Goal: Task Accomplishment & Management: Manage account settings

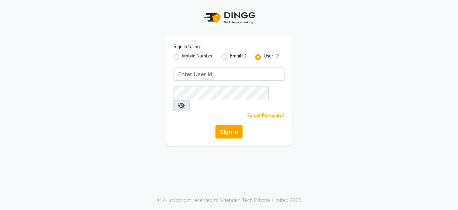
click at [180, 57] on div "Mobile Number" at bounding box center [193, 57] width 39 height 9
click at [182, 56] on label "Mobile Number" at bounding box center [197, 57] width 31 height 9
click at [182, 56] on input "Mobile Number" at bounding box center [184, 55] width 5 height 5
radio input "true"
radio input "false"
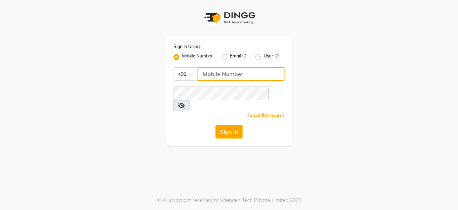
click at [215, 75] on input "Username" at bounding box center [241, 74] width 87 height 14
type input "7077710900"
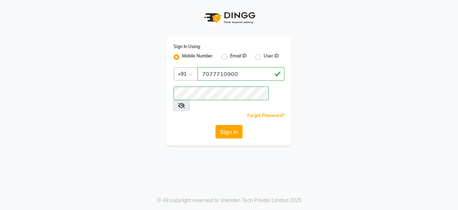
click at [195, 139] on div "Sign In Using: Mobile Number Email ID User ID Country Code × [PHONE_NUMBER] Rem…" at bounding box center [229, 105] width 458 height 210
click at [237, 125] on button "Sign In" at bounding box center [229, 132] width 27 height 14
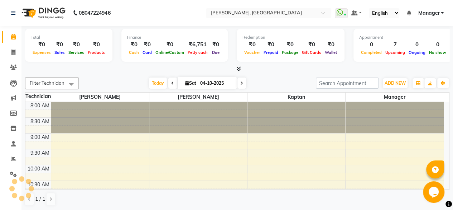
click at [237, 66] on icon at bounding box center [238, 68] width 5 height 5
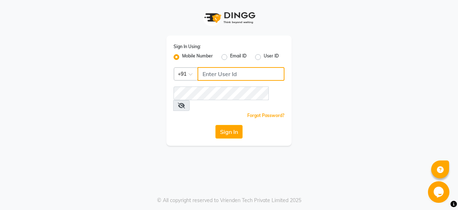
click at [232, 74] on input "Username" at bounding box center [241, 74] width 87 height 14
type input "7077710900"
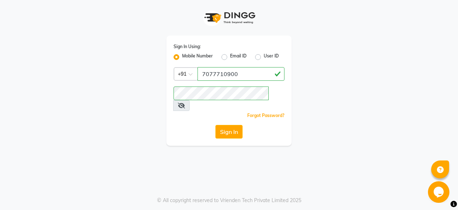
click at [181, 125] on div "Sign In" at bounding box center [229, 132] width 111 height 14
click at [222, 125] on button "Sign In" at bounding box center [229, 132] width 27 height 14
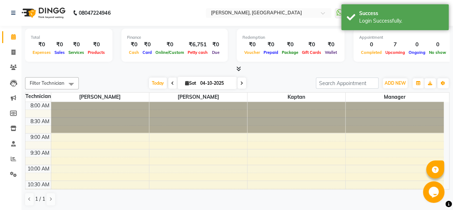
click at [240, 68] on icon at bounding box center [238, 68] width 5 height 5
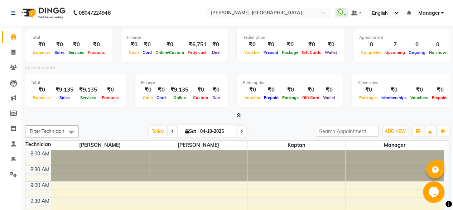
click at [240, 129] on icon at bounding box center [241, 131] width 3 height 4
type input "05-10-2025"
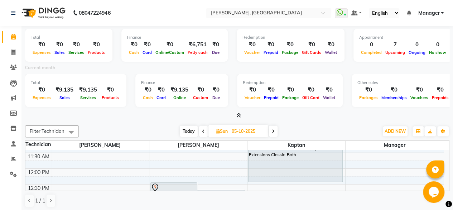
scroll to position [143, 0]
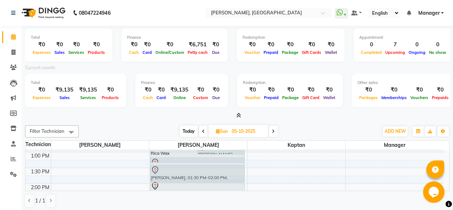
drag, startPoint x: 188, startPoint y: 154, endPoint x: 188, endPoint y: 183, distance: 28.7
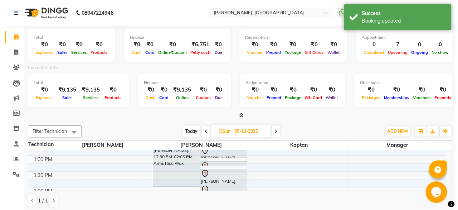
scroll to position [88, 0]
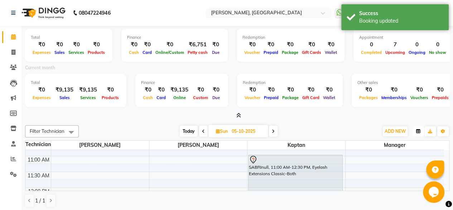
click at [418, 127] on button "button" at bounding box center [418, 131] width 11 height 10
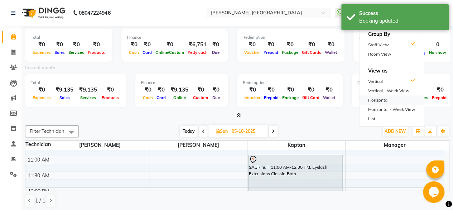
click at [396, 100] on div "Horizontal" at bounding box center [392, 99] width 64 height 9
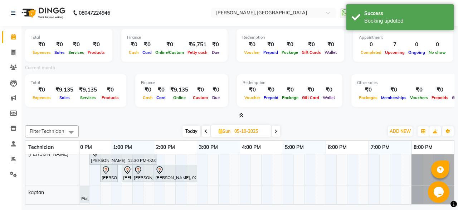
scroll to position [36, 0]
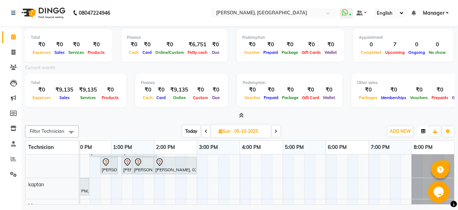
click at [422, 128] on button "button" at bounding box center [423, 131] width 11 height 10
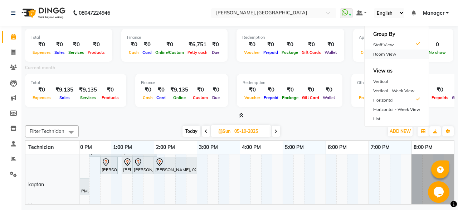
click at [407, 55] on div "Room View" at bounding box center [397, 53] width 64 height 9
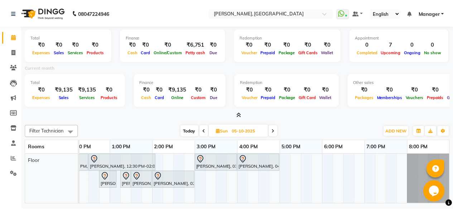
scroll to position [0, 184]
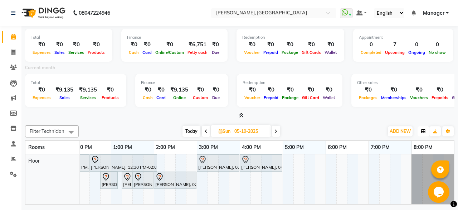
click at [425, 131] on icon "button" at bounding box center [424, 131] width 4 height 4
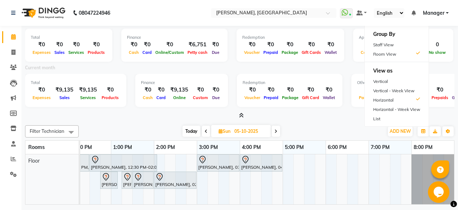
click at [158, 113] on div at bounding box center [240, 116] width 430 height 8
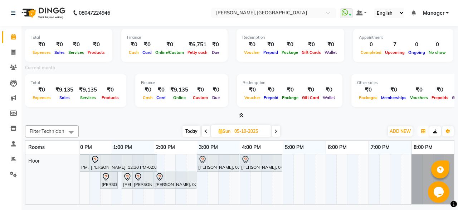
click at [425, 132] on icon "button" at bounding box center [424, 131] width 4 height 4
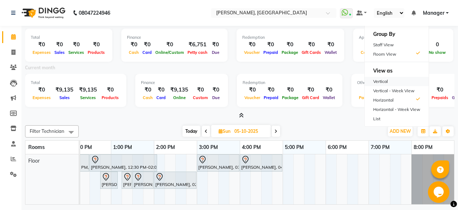
click at [408, 81] on div "Vertical" at bounding box center [397, 81] width 64 height 9
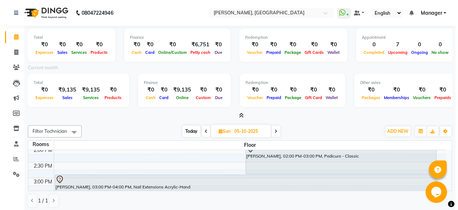
scroll to position [182, 0]
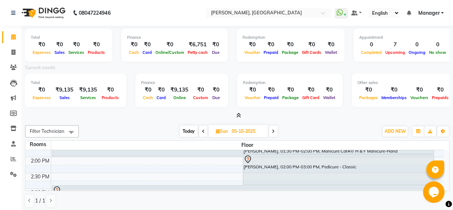
click at [322, 121] on div "Total ₹0 Expenses ₹0 Sales ₹0 Services ₹0 Products Finance ₹0 Cash ₹0 Card ₹0 O…" at bounding box center [237, 119] width 432 height 186
click at [417, 131] on icon "button" at bounding box center [418, 131] width 4 height 4
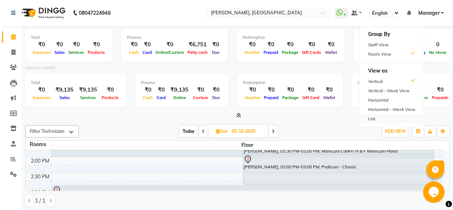
click at [394, 116] on div "List" at bounding box center [392, 118] width 64 height 9
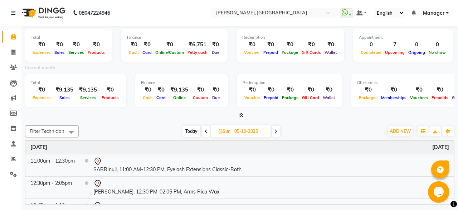
click at [336, 126] on div "[DATE] [DATE]" at bounding box center [231, 131] width 298 height 11
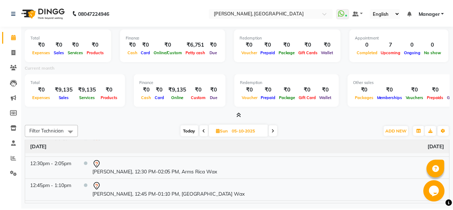
scroll to position [0, 0]
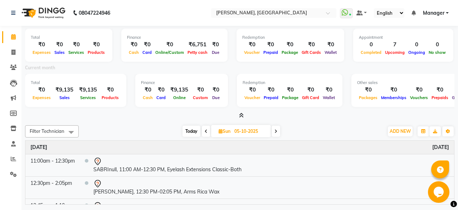
click at [342, 128] on div "[DATE] [DATE]" at bounding box center [231, 131] width 298 height 11
click at [15, 47] on link "Invoice" at bounding box center [10, 53] width 17 height 12
select select "8974"
select select "service"
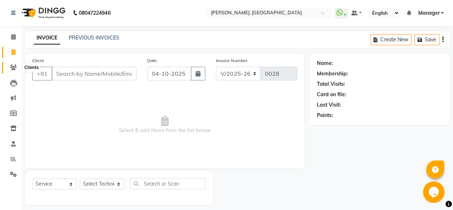
click at [13, 68] on icon at bounding box center [13, 66] width 7 height 5
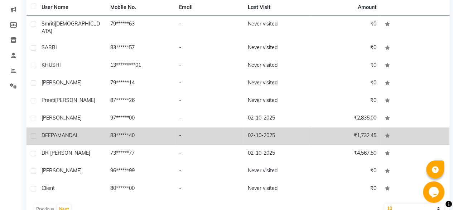
scroll to position [100, 0]
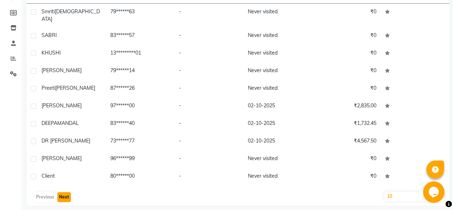
click at [64, 192] on button "Next" at bounding box center [64, 197] width 14 height 10
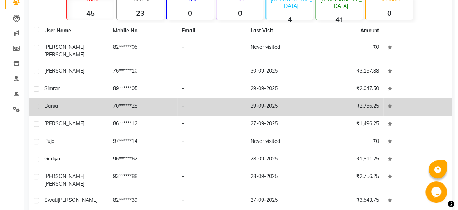
scroll to position [72, 0]
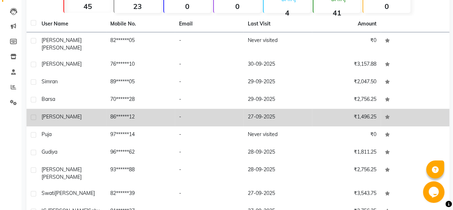
click at [90, 113] on div "[PERSON_NAME]" at bounding box center [72, 117] width 60 height 8
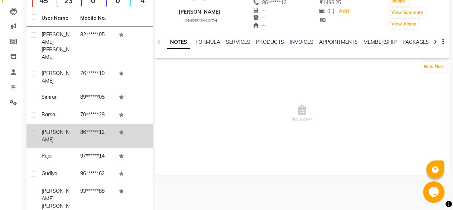
click at [33, 130] on label at bounding box center [33, 132] width 5 height 5
click at [33, 130] on input "checkbox" at bounding box center [33, 132] width 5 height 5
checkbox input "true"
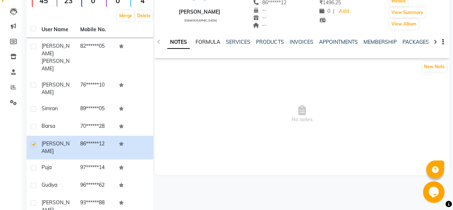
click at [209, 44] on link "FORMULA" at bounding box center [208, 42] width 25 height 6
click at [235, 44] on link "SERVICES" at bounding box center [237, 42] width 24 height 6
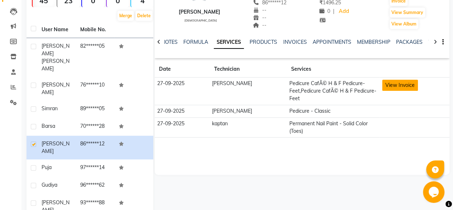
click at [404, 83] on button "View Invoice" at bounding box center [400, 85] width 36 height 11
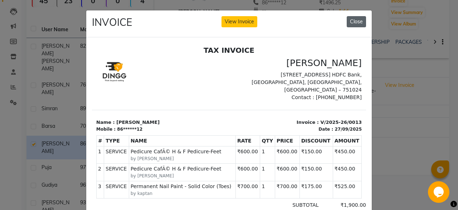
click at [353, 22] on button "Close" at bounding box center [356, 21] width 19 height 11
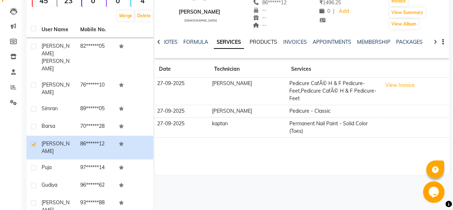
click at [264, 42] on link "PRODUCTS" at bounding box center [264, 42] width 28 height 6
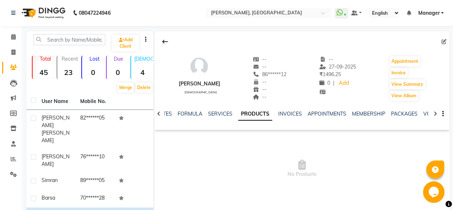
click at [293, 126] on div "NOTES FORMULA SERVICES PRODUCTS INVOICES APPOINTMENTS MEMBERSHIP PACKAGES VOUCH…" at bounding box center [296, 118] width 264 height 16
click at [293, 115] on link "INVOICES" at bounding box center [290, 113] width 24 height 6
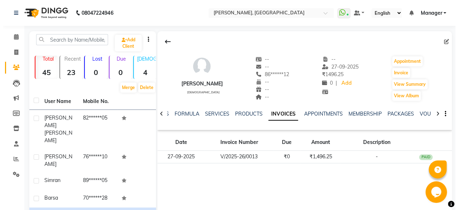
scroll to position [36, 0]
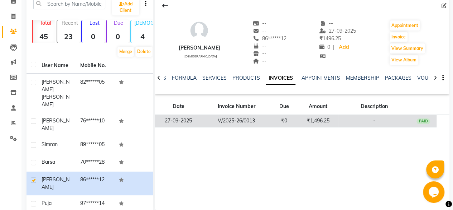
click at [335, 121] on td "₹1,496.25" at bounding box center [318, 121] width 40 height 13
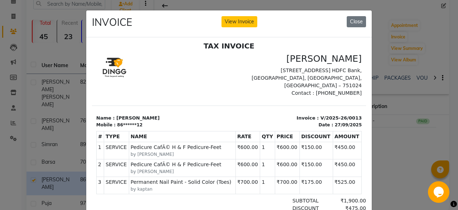
scroll to position [5, 0]
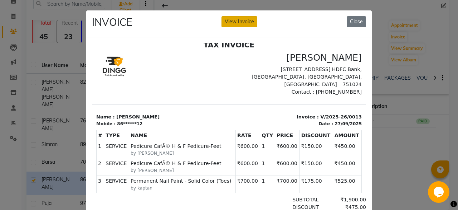
click at [253, 23] on button "View Invoice" at bounding box center [240, 21] width 36 height 11
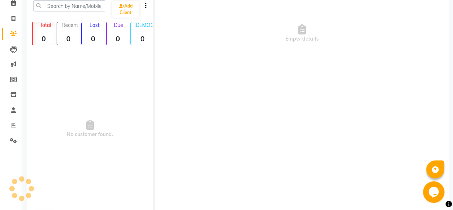
scroll to position [36, 0]
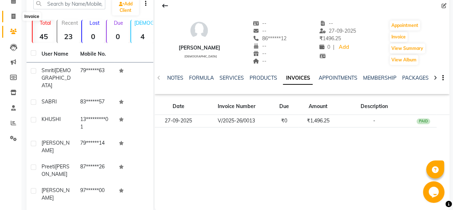
click at [13, 19] on icon at bounding box center [13, 16] width 4 height 5
select select "service"
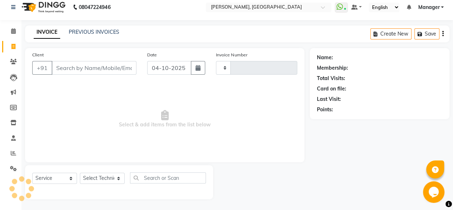
scroll to position [5, 0]
type input "0028"
select select "8974"
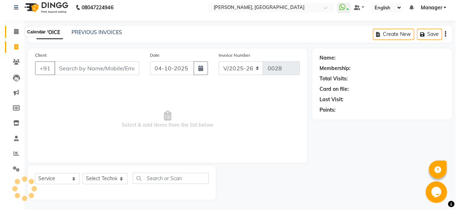
scroll to position [0, 0]
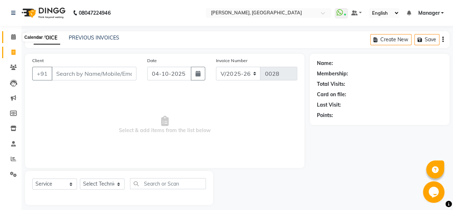
click at [16, 35] on span at bounding box center [13, 37] width 13 height 8
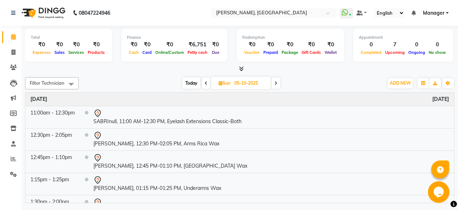
click at [243, 68] on icon at bounding box center [241, 68] width 5 height 5
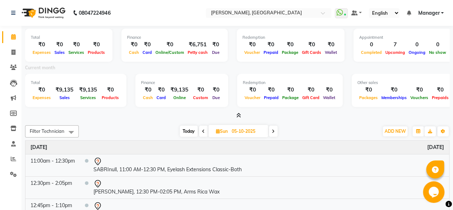
click at [196, 54] on span "Petty cash" at bounding box center [198, 52] width 24 height 5
click at [196, 50] on span "Petty cash" at bounding box center [198, 52] width 24 height 5
click at [193, 41] on div "₹6,751" at bounding box center [198, 44] width 24 height 8
click at [200, 40] on div "₹6,751" at bounding box center [198, 44] width 24 height 8
click at [202, 129] on icon at bounding box center [203, 131] width 3 height 4
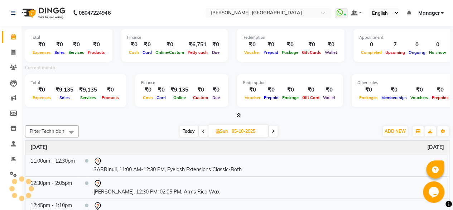
type input "04-10-2025"
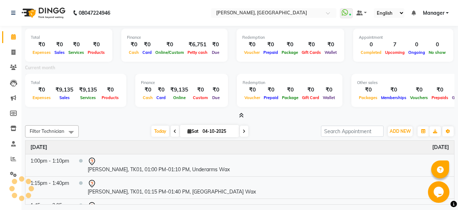
click at [202, 129] on input "04-10-2025" at bounding box center [219, 131] width 36 height 11
select select "10"
select select "2025"
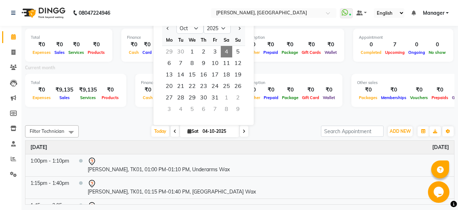
click at [174, 129] on icon at bounding box center [175, 131] width 3 height 4
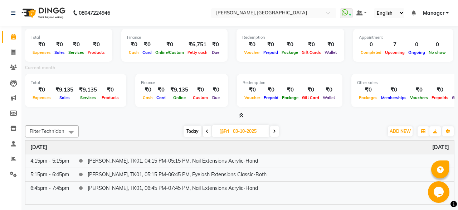
click at [209, 129] on span at bounding box center [207, 130] width 9 height 11
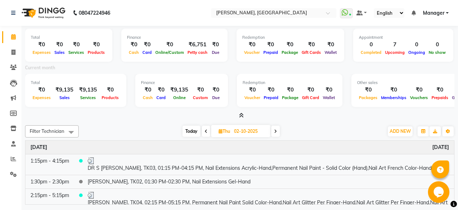
click at [206, 130] on icon at bounding box center [206, 131] width 3 height 4
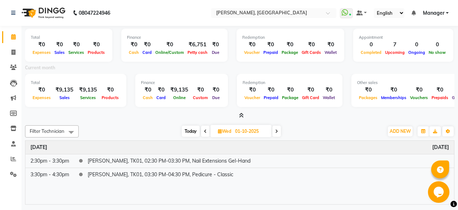
click at [303, 118] on div at bounding box center [240, 116] width 430 height 8
click at [240, 115] on icon at bounding box center [241, 114] width 5 height 5
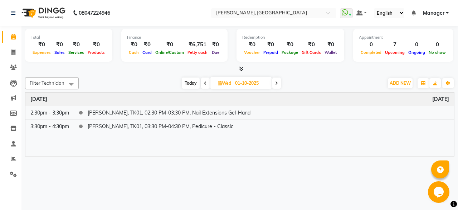
click at [241, 67] on icon at bounding box center [241, 68] width 5 height 5
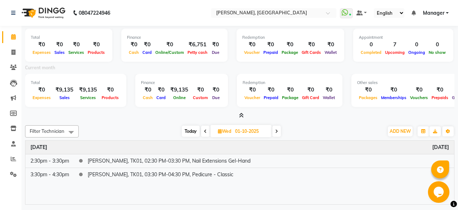
click at [208, 129] on span at bounding box center [205, 130] width 9 height 11
type input "30-09-2025"
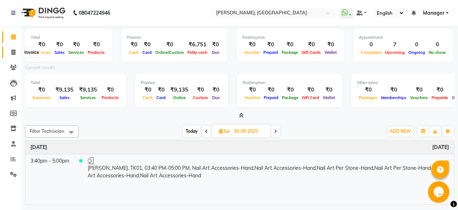
click at [15, 54] on icon at bounding box center [13, 51] width 4 height 5
select select "service"
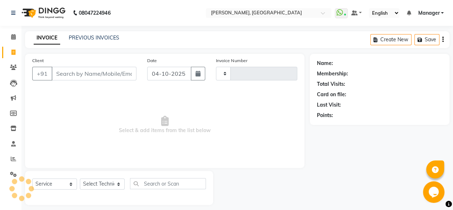
type input "0028"
select select "8974"
click at [16, 34] on span at bounding box center [13, 37] width 13 height 8
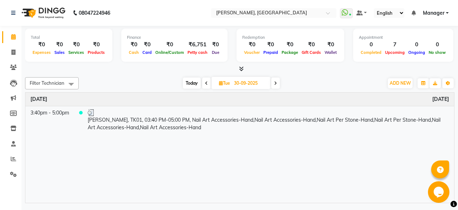
click at [245, 66] on div at bounding box center [240, 69] width 430 height 8
click at [244, 66] on icon at bounding box center [241, 68] width 5 height 5
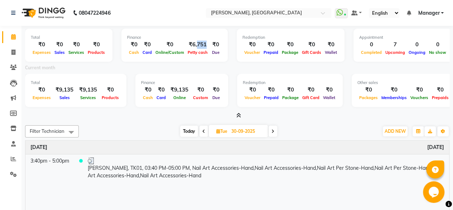
drag, startPoint x: 194, startPoint y: 44, endPoint x: 205, endPoint y: 45, distance: 10.5
click at [205, 45] on div "₹6,751" at bounding box center [198, 44] width 24 height 8
click at [198, 86] on div "₹0" at bounding box center [200, 90] width 19 height 8
click at [275, 131] on span at bounding box center [273, 130] width 9 height 11
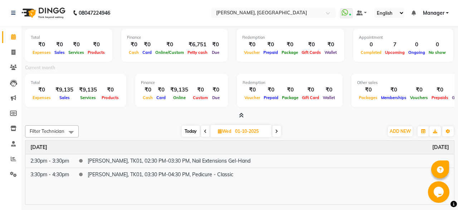
click at [275, 131] on span at bounding box center [277, 130] width 9 height 11
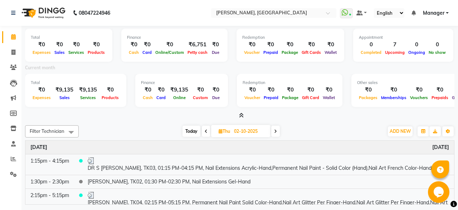
click at [207, 130] on icon at bounding box center [206, 131] width 3 height 4
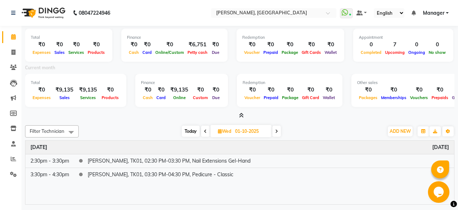
click at [207, 130] on span at bounding box center [205, 130] width 9 height 11
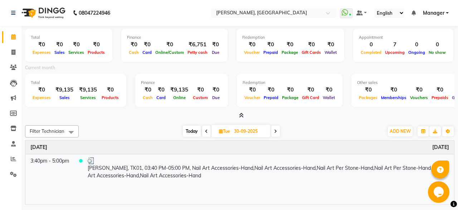
click at [207, 130] on icon at bounding box center [206, 131] width 3 height 4
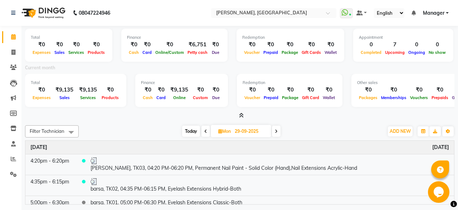
click at [350, 120] on div "Total ₹0 Expenses ₹0 Sales ₹0 Services ₹0 Products Finance ₹0 Cash ₹0 Card ₹0 O…" at bounding box center [239, 116] width 437 height 180
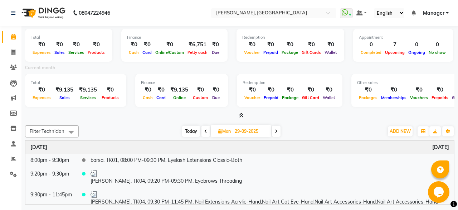
scroll to position [86, 0]
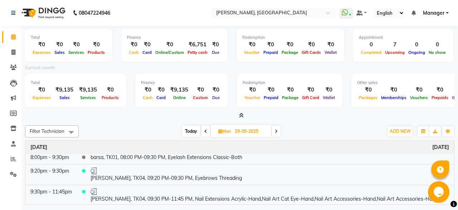
drag, startPoint x: 451, startPoint y: 182, endPoint x: 452, endPoint y: 170, distance: 11.9
click at [451, 181] on html "Opens Chat This icon Opens the chat window." at bounding box center [439, 191] width 23 height 21
click at [207, 132] on span at bounding box center [206, 130] width 9 height 11
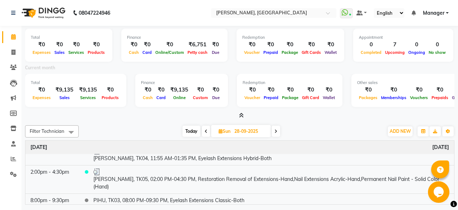
scroll to position [65, 0]
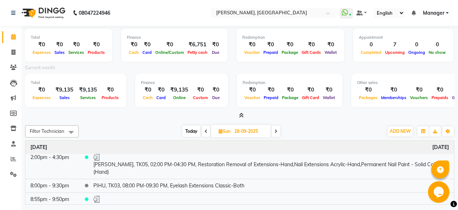
click at [204, 133] on span at bounding box center [206, 130] width 9 height 11
click at [204, 133] on span at bounding box center [207, 130] width 9 height 11
click at [204, 133] on span at bounding box center [206, 130] width 9 height 11
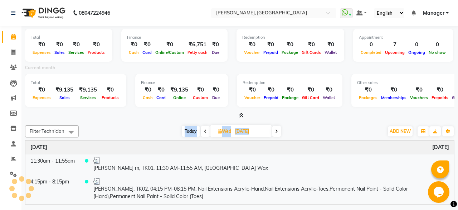
scroll to position [0, 0]
click at [332, 126] on div "[DATE] [DATE]" at bounding box center [231, 131] width 298 height 11
click at [205, 129] on icon at bounding box center [205, 131] width 3 height 4
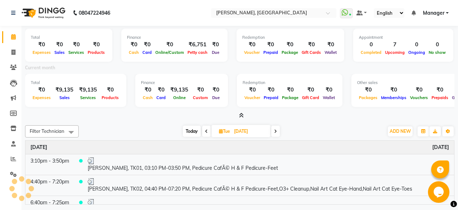
click at [205, 129] on icon at bounding box center [206, 131] width 3 height 4
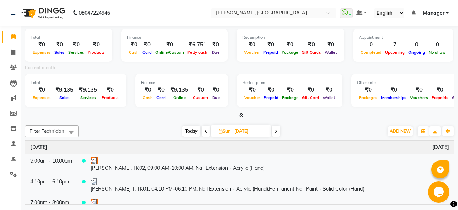
click at [205, 129] on icon at bounding box center [206, 131] width 3 height 4
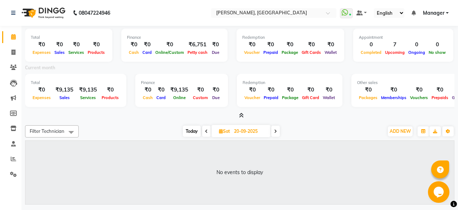
click at [205, 129] on icon at bounding box center [206, 131] width 3 height 4
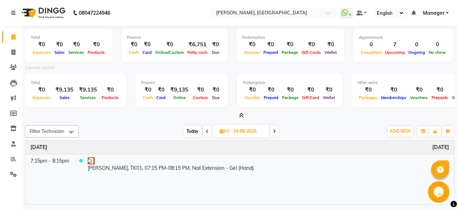
click at [275, 131] on icon at bounding box center [274, 131] width 3 height 4
click at [275, 131] on icon at bounding box center [275, 131] width 3 height 4
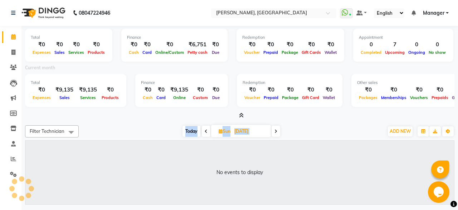
click at [275, 131] on icon at bounding box center [276, 131] width 3 height 4
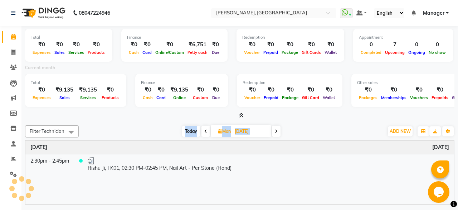
click at [275, 131] on icon at bounding box center [276, 131] width 3 height 4
click at [275, 131] on icon at bounding box center [275, 131] width 3 height 4
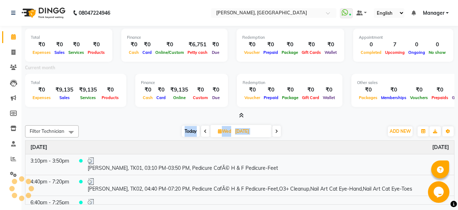
click at [289, 129] on div "[DATE] [DATE]" at bounding box center [231, 131] width 298 height 11
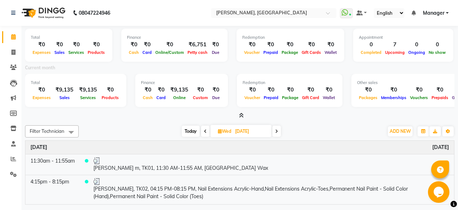
click at [276, 130] on icon at bounding box center [276, 131] width 3 height 4
click at [276, 130] on icon at bounding box center [275, 131] width 3 height 4
click at [276, 130] on icon at bounding box center [274, 131] width 3 height 4
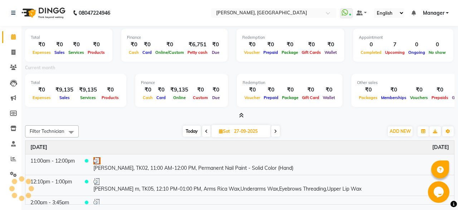
click at [276, 130] on icon at bounding box center [275, 131] width 3 height 4
click at [276, 130] on icon at bounding box center [276, 131] width 3 height 4
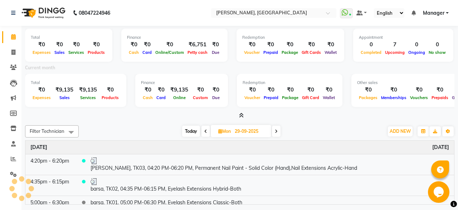
click at [290, 126] on div "[DATE] [DATE]" at bounding box center [231, 131] width 298 height 11
click at [278, 128] on span at bounding box center [276, 130] width 9 height 11
type input "30-09-2025"
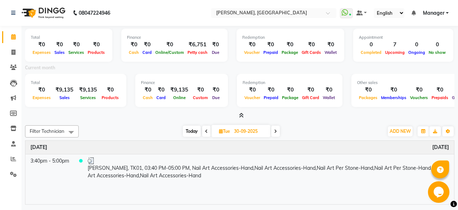
click at [291, 120] on div "Total ₹0 Expenses ₹0 Sales ₹0 Services ₹0 Products Finance ₹0 Cash ₹0 Card ₹0 O…" at bounding box center [239, 116] width 437 height 180
click at [76, 130] on span at bounding box center [71, 132] width 14 height 14
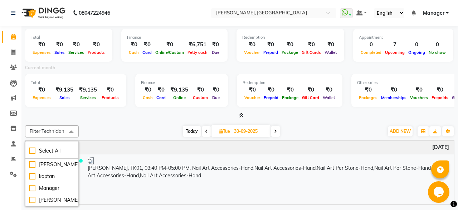
click at [115, 121] on div "Total ₹0 Expenses ₹0 Sales ₹0 Services ₹0 Products Finance ₹0 Cash ₹0 Card ₹0 O…" at bounding box center [239, 116] width 437 height 180
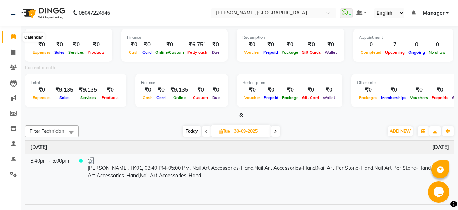
click at [17, 40] on span at bounding box center [13, 37] width 13 height 8
click at [16, 51] on span at bounding box center [13, 52] width 13 height 8
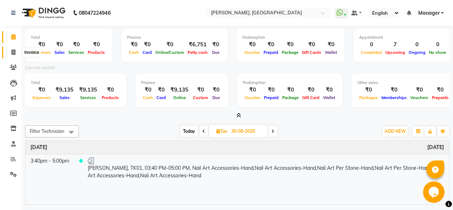
select select "8974"
select select "service"
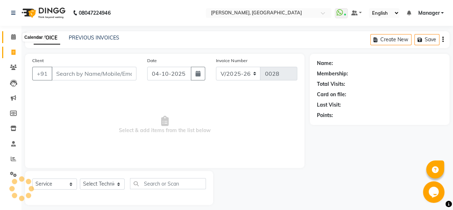
click at [11, 39] on icon at bounding box center [13, 36] width 5 height 5
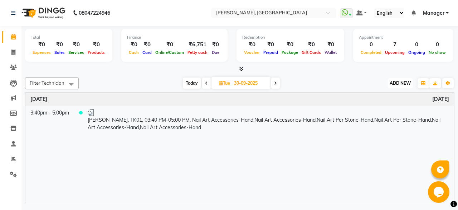
click at [394, 84] on span "ADD NEW" at bounding box center [400, 82] width 21 height 5
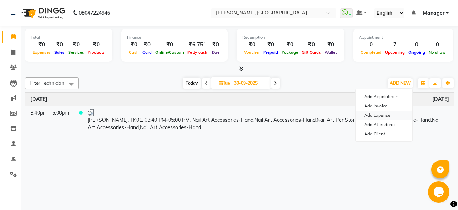
click at [381, 114] on link "Add Expense" at bounding box center [384, 114] width 57 height 9
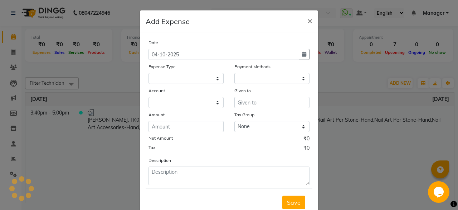
select select "1"
select select "8201"
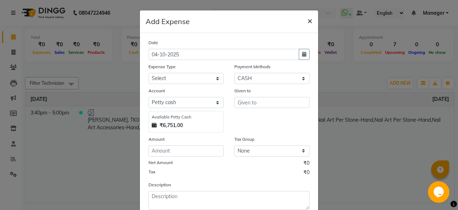
click at [308, 19] on span "×" at bounding box center [310, 20] width 5 height 11
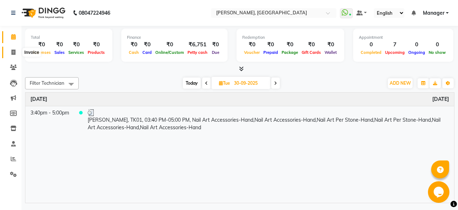
click at [14, 51] on icon at bounding box center [13, 51] width 4 height 5
select select "service"
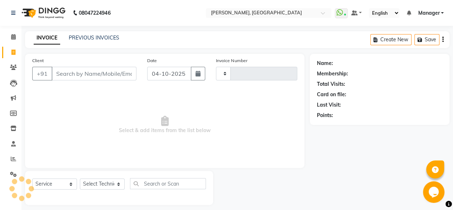
type input "0028"
select select "8974"
click at [14, 64] on icon at bounding box center [13, 66] width 7 height 5
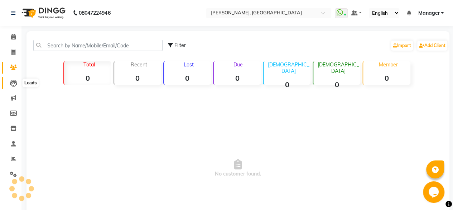
click at [16, 86] on icon at bounding box center [13, 83] width 7 height 7
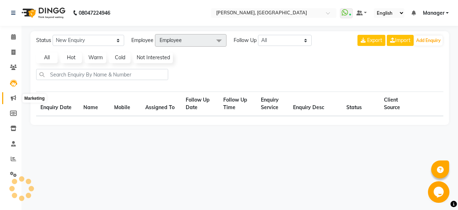
click at [16, 99] on span at bounding box center [13, 98] width 13 height 8
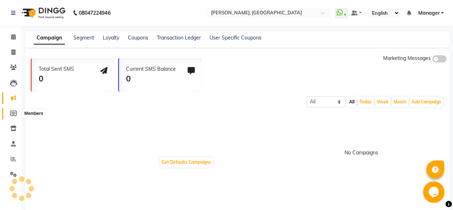
click at [15, 111] on icon at bounding box center [13, 112] width 7 height 5
select select
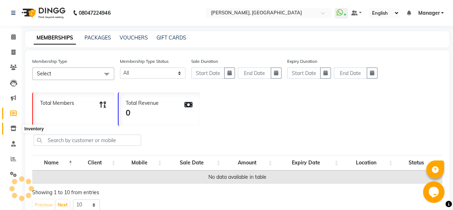
click at [11, 129] on icon at bounding box center [13, 127] width 6 height 5
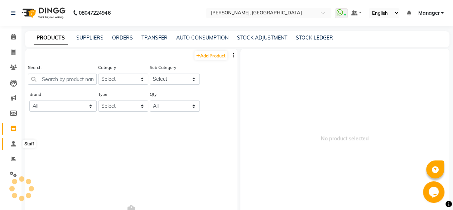
click at [14, 140] on span at bounding box center [13, 144] width 13 height 8
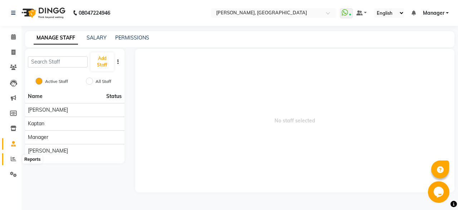
click at [13, 161] on icon at bounding box center [13, 158] width 5 height 5
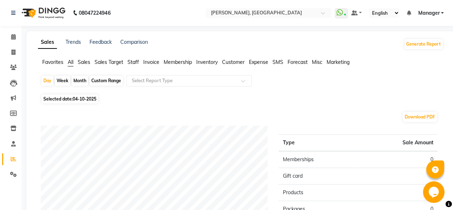
click at [232, 62] on span "Customer" at bounding box center [233, 62] width 23 height 6
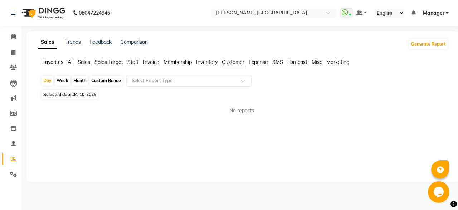
click at [253, 61] on span "Expense" at bounding box center [258, 62] width 19 height 6
click at [181, 66] on li "Membership" at bounding box center [178, 62] width 28 height 8
click at [156, 66] on li "Invoice" at bounding box center [151, 62] width 16 height 8
click at [134, 59] on span "Staff" at bounding box center [133, 62] width 11 height 6
click at [112, 62] on span "Sales Target" at bounding box center [109, 62] width 29 height 6
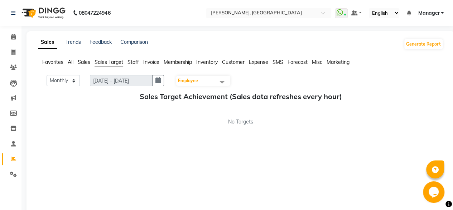
click at [89, 59] on span "Sales" at bounding box center [84, 62] width 13 height 6
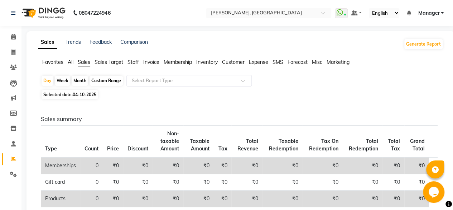
click at [69, 59] on span "All" at bounding box center [71, 62] width 6 height 6
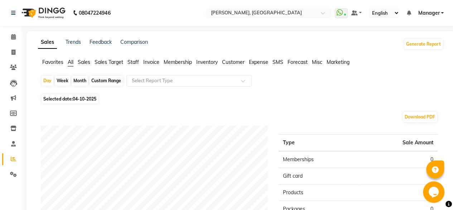
click at [54, 60] on span "Favorites" at bounding box center [52, 62] width 21 height 6
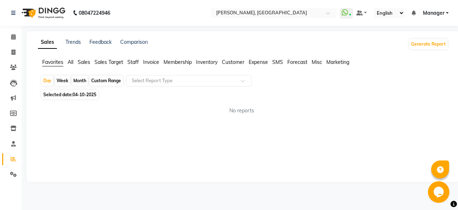
click at [21, 11] on img at bounding box center [42, 13] width 49 height 20
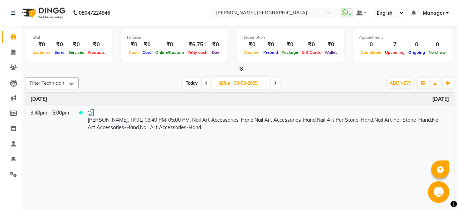
click at [244, 67] on icon at bounding box center [241, 68] width 5 height 5
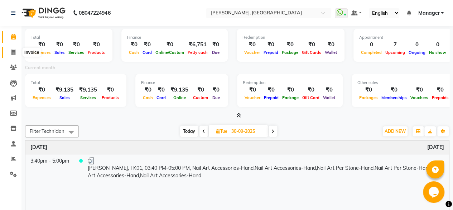
click at [14, 53] on icon at bounding box center [13, 51] width 4 height 5
select select "service"
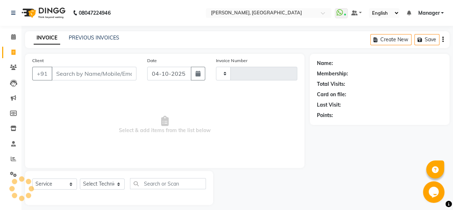
click at [13, 43] on li "Calendar" at bounding box center [10, 36] width 21 height 15
type input "0028"
select select "8974"
click at [13, 40] on span at bounding box center [13, 37] width 13 height 8
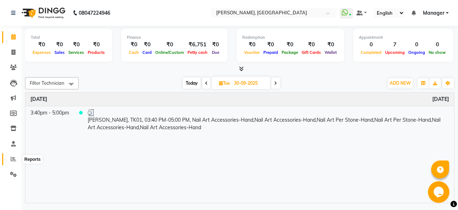
click at [16, 158] on span at bounding box center [13, 159] width 13 height 8
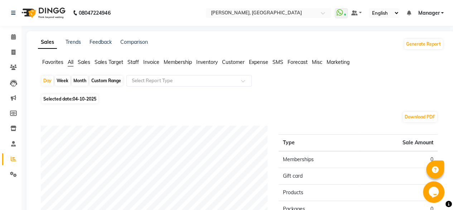
click at [316, 61] on span "Misc" at bounding box center [317, 62] width 10 height 6
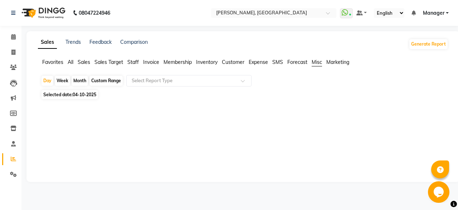
click at [335, 61] on span "Marketing" at bounding box center [338, 62] width 23 height 6
click at [311, 64] on ul "Favorites All Sales Sales Target Staff Invoice Membership Inventory Customer Ex…" at bounding box center [243, 62] width 411 height 8
click at [294, 64] on span "Forecast" at bounding box center [298, 62] width 20 height 6
click at [263, 61] on span "Expense" at bounding box center [258, 62] width 19 height 6
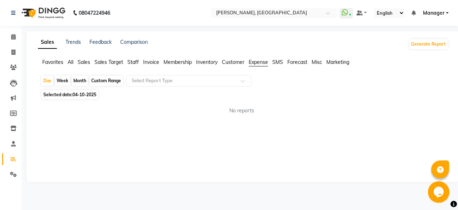
click at [99, 79] on div "Custom Range" at bounding box center [106, 81] width 33 height 10
select select "10"
select select "2025"
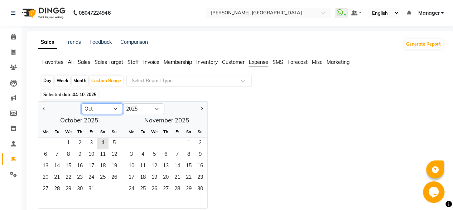
click at [104, 105] on select "Jan Feb Mar Apr May Jun [DATE] Aug Sep Oct Nov Dec" at bounding box center [102, 108] width 42 height 11
select select "9"
click at [81, 103] on select "Jan Feb Mar Apr May Jun [DATE] Aug Sep Oct Nov Dec" at bounding box center [102, 108] width 42 height 11
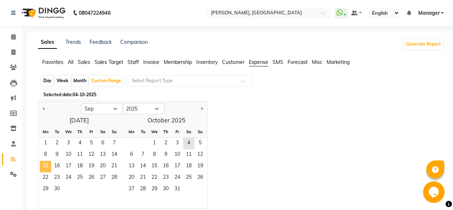
click at [49, 162] on span "15" at bounding box center [45, 165] width 11 height 11
click at [134, 151] on span "6" at bounding box center [131, 154] width 11 height 11
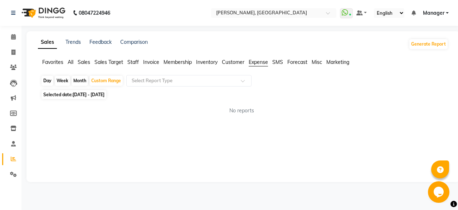
click at [189, 114] on div "No reports" at bounding box center [242, 111] width 402 height 8
click at [241, 101] on div "Day Week Month Custom Range Select Report Type Selected date: [DATE] - [DATE] N…" at bounding box center [243, 97] width 411 height 45
click at [236, 116] on div "No reports" at bounding box center [242, 110] width 414 height 19
click at [148, 76] on div "Select Report Type" at bounding box center [188, 80] width 125 height 11
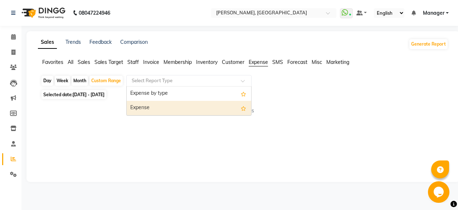
click at [143, 105] on div "Expense" at bounding box center [189, 108] width 125 height 14
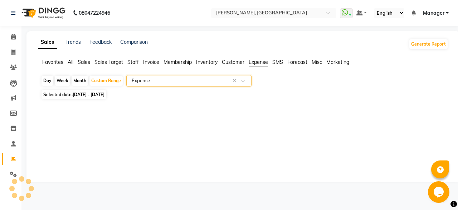
select select "full_report"
select select "csv"
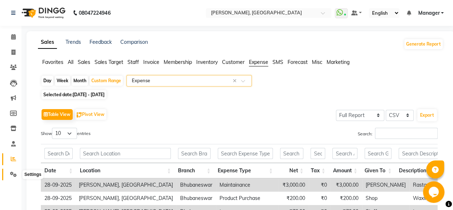
click at [12, 172] on icon at bounding box center [13, 173] width 7 height 5
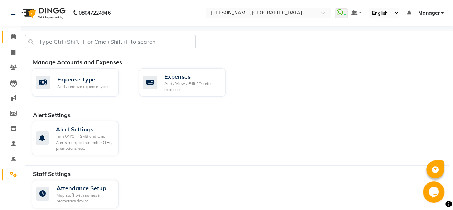
click at [13, 41] on link "Calendar" at bounding box center [10, 37] width 17 height 12
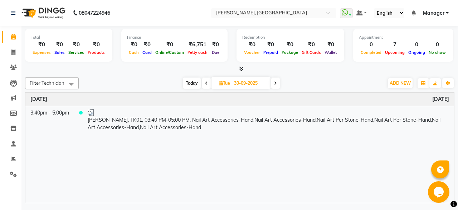
click at [202, 48] on div "Petty cash" at bounding box center [198, 52] width 24 height 8
click at [16, 14] on link at bounding box center [14, 13] width 7 height 20
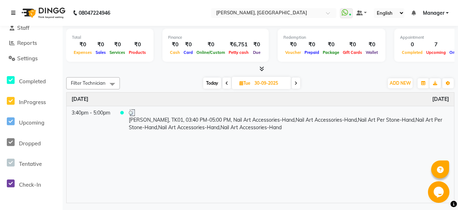
scroll to position [105, 0]
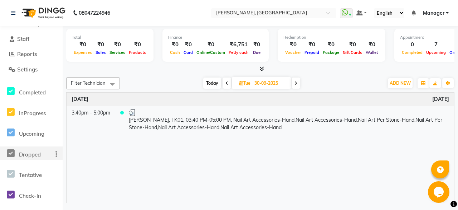
click at [29, 155] on span "Dropped" at bounding box center [30, 154] width 22 height 7
click at [54, 152] on div at bounding box center [55, 154] width 16 height 8
click at [56, 154] on icon at bounding box center [57, 154] width 2 height 0
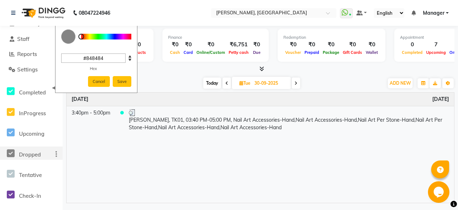
click at [56, 154] on icon at bounding box center [57, 154] width 2 height 0
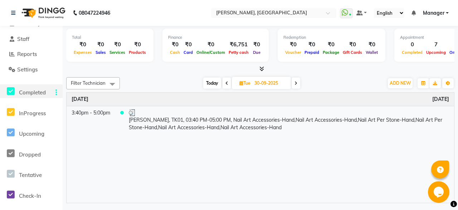
click at [38, 90] on span "Completed" at bounding box center [32, 92] width 27 height 7
click at [57, 154] on icon at bounding box center [57, 154] width 2 height 0
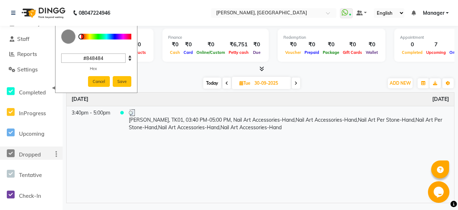
click at [57, 154] on icon at bounding box center [57, 154] width 2 height 0
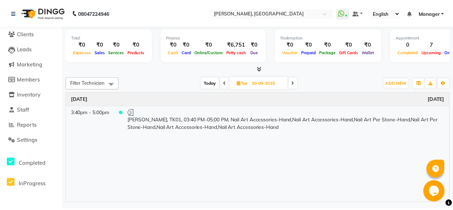
scroll to position [0, 0]
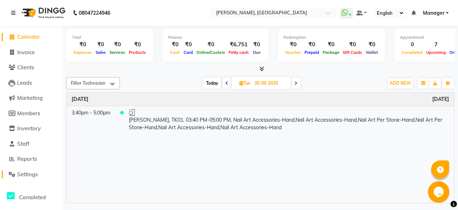
click at [34, 171] on span "Settings" at bounding box center [27, 173] width 20 height 7
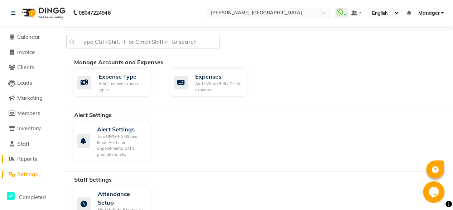
click at [35, 159] on span "Reports" at bounding box center [27, 158] width 20 height 7
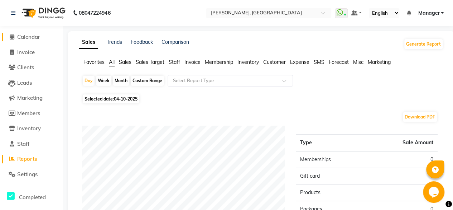
click at [31, 37] on span "Calendar" at bounding box center [28, 36] width 23 height 7
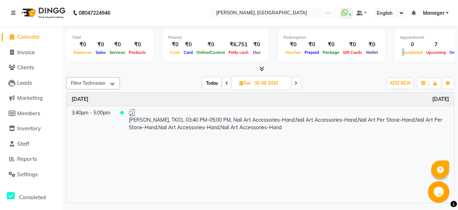
drag, startPoint x: 408, startPoint y: 47, endPoint x: 398, endPoint y: 48, distance: 9.4
click at [400, 48] on div "0 Completed" at bounding box center [412, 48] width 24 height 16
click at [437, 48] on div "Upcoming" at bounding box center [436, 52] width 23 height 8
click at [423, 81] on icon "button" at bounding box center [424, 83] width 4 height 4
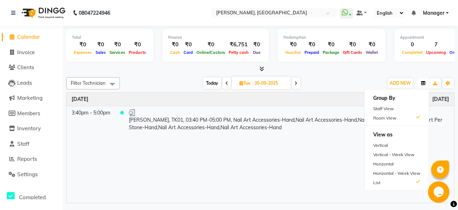
click at [423, 81] on icon "button" at bounding box center [424, 83] width 4 height 4
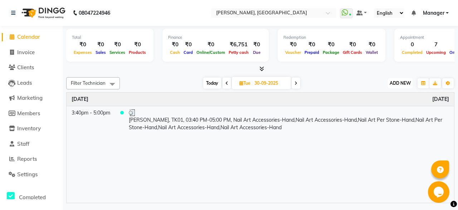
click at [409, 83] on span "ADD NEW" at bounding box center [400, 82] width 21 height 5
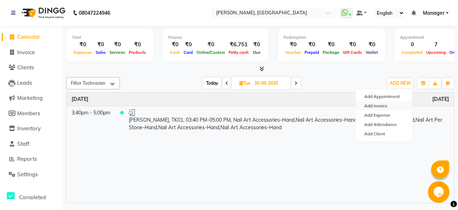
click at [388, 106] on link "Add Invoice" at bounding box center [384, 105] width 57 height 9
select select "service"
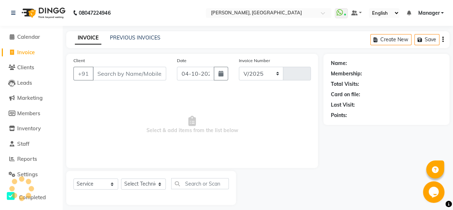
select select "8974"
type input "0028"
click at [22, 39] on span "Calendar" at bounding box center [28, 36] width 23 height 7
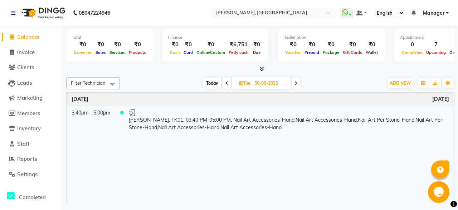
click at [24, 44] on li "Calendar" at bounding box center [31, 36] width 63 height 15
click at [11, 15] on icon at bounding box center [13, 12] width 4 height 5
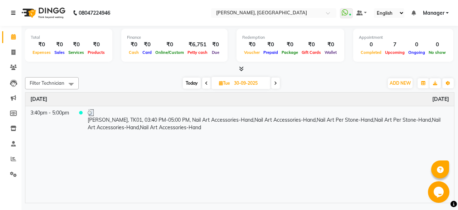
click at [17, 7] on link at bounding box center [14, 13] width 7 height 20
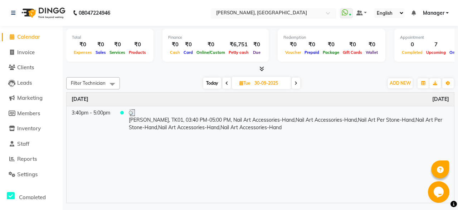
click at [330, 12] on span at bounding box center [330, 14] width 9 height 7
click at [29, 53] on span "Invoice" at bounding box center [26, 52] width 18 height 7
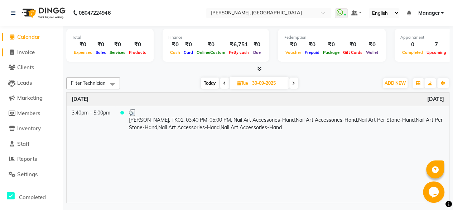
select select "8974"
select select "service"
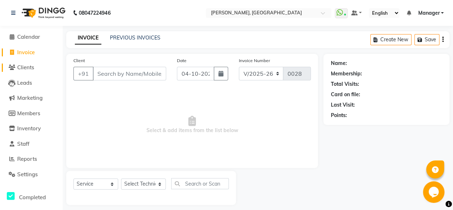
click at [37, 66] on link "Clients" at bounding box center [31, 67] width 59 height 8
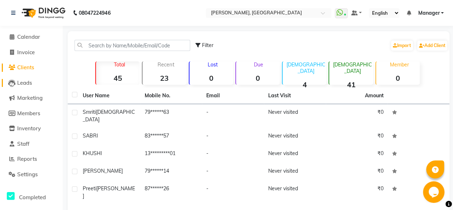
click at [28, 82] on span "Leads" at bounding box center [24, 82] width 15 height 7
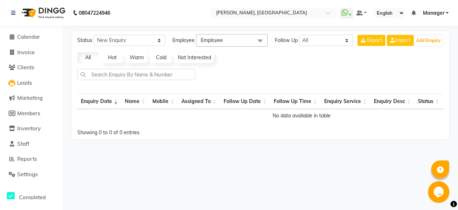
click at [113, 55] on link "Hot" at bounding box center [112, 57] width 21 height 11
click at [138, 57] on link "Warm" at bounding box center [136, 57] width 21 height 11
click at [163, 56] on link "Cold" at bounding box center [160, 57] width 21 height 11
click at [200, 56] on link "Not Interested" at bounding box center [194, 57] width 39 height 11
click at [35, 95] on span "Marketing" at bounding box center [29, 97] width 25 height 7
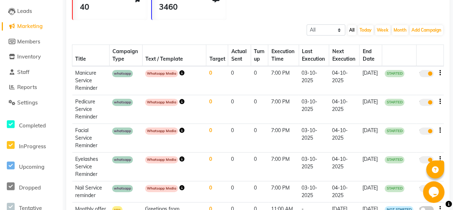
scroll to position [36, 0]
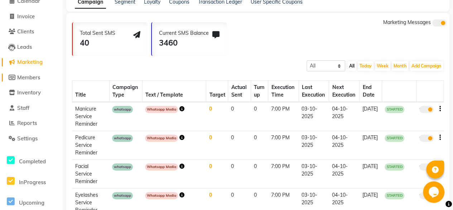
click at [34, 77] on span "Members" at bounding box center [28, 77] width 23 height 7
select select
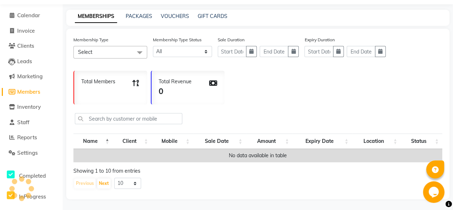
scroll to position [27, 0]
click at [32, 107] on li "Inventory" at bounding box center [31, 106] width 63 height 15
click at [32, 99] on li "Inventory" at bounding box center [31, 106] width 63 height 15
click at [32, 103] on span "Inventory" at bounding box center [29, 106] width 24 height 7
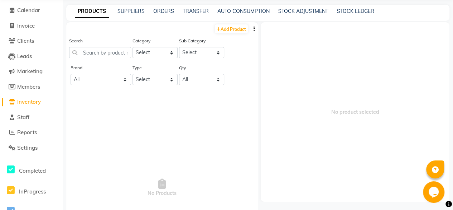
scroll to position [4, 0]
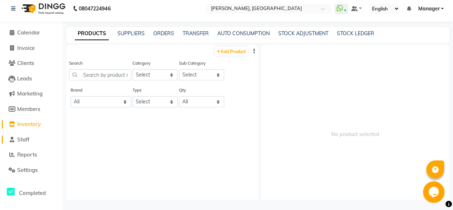
click at [29, 139] on span "Staff" at bounding box center [23, 139] width 12 height 7
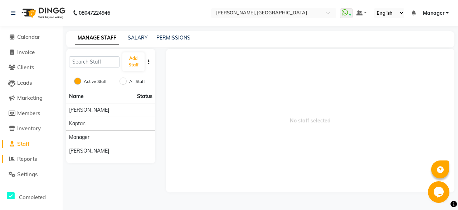
click at [27, 162] on span "Reports" at bounding box center [27, 158] width 20 height 7
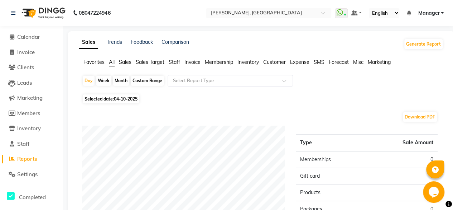
click at [194, 61] on span "Invoice" at bounding box center [192, 62] width 16 height 6
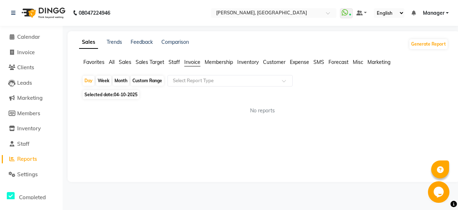
click at [303, 62] on span "Expense" at bounding box center [299, 62] width 19 height 6
click at [121, 43] on link "Trends" at bounding box center [114, 42] width 15 height 6
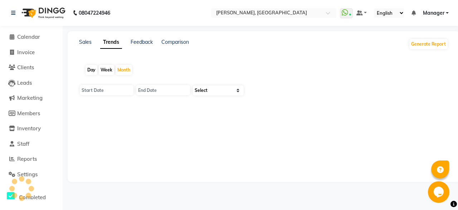
type input "01-10-2025"
type input "[DATE]"
select select "by_client"
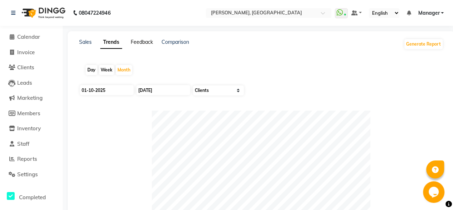
click at [140, 43] on link "Feedback" at bounding box center [142, 42] width 22 height 6
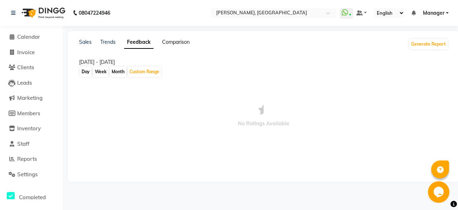
click at [172, 42] on link "Comparison" at bounding box center [176, 42] width 28 height 6
select select "single_date"
select select "single_date_dash"
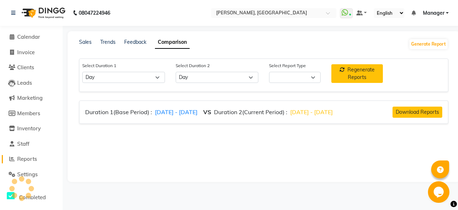
select select "comparison_report"
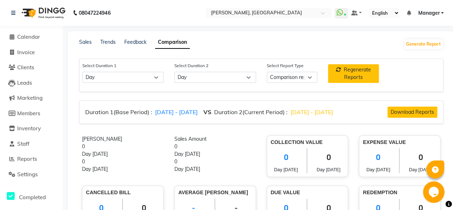
scroll to position [72, 0]
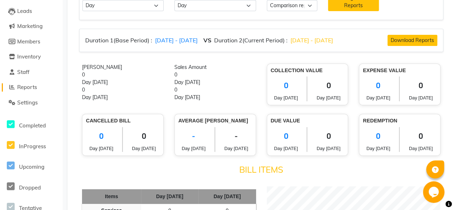
click at [29, 87] on span "Reports" at bounding box center [27, 86] width 20 height 7
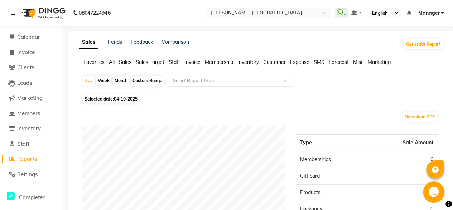
click at [125, 61] on span "Sales" at bounding box center [125, 62] width 13 height 6
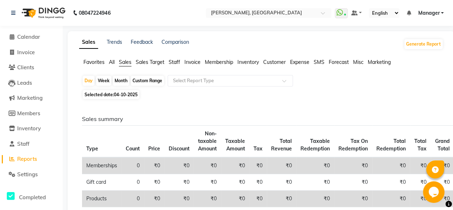
click at [146, 59] on span "Sales Target" at bounding box center [150, 62] width 29 height 6
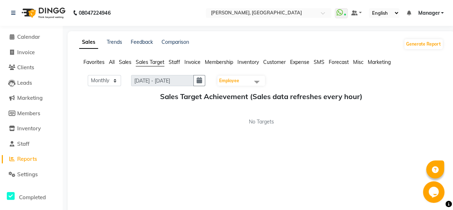
click at [175, 65] on li "Staff" at bounding box center [174, 62] width 11 height 8
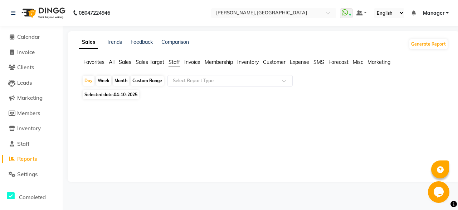
click at [30, 179] on div at bounding box center [21, 187] width 21 height 21
click at [29, 174] on span "Settings" at bounding box center [27, 173] width 20 height 7
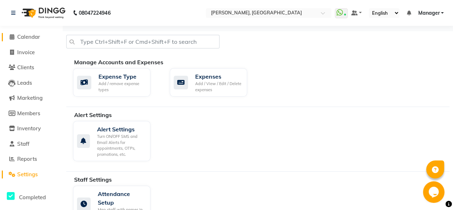
click at [28, 35] on span "Calendar" at bounding box center [28, 36] width 23 height 7
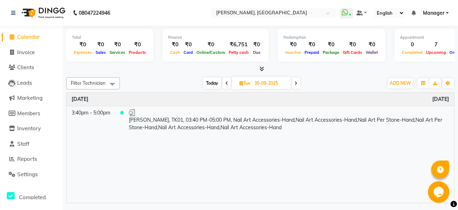
click at [261, 67] on icon at bounding box center [262, 68] width 5 height 5
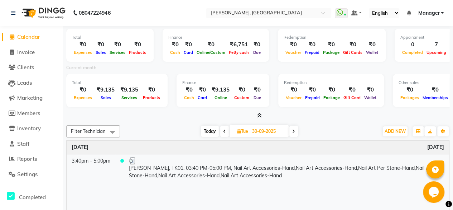
click at [337, 113] on div at bounding box center [257, 116] width 383 height 8
click at [243, 53] on span "Petty cash" at bounding box center [239, 52] width 24 height 5
